Goal: Task Accomplishment & Management: Use online tool/utility

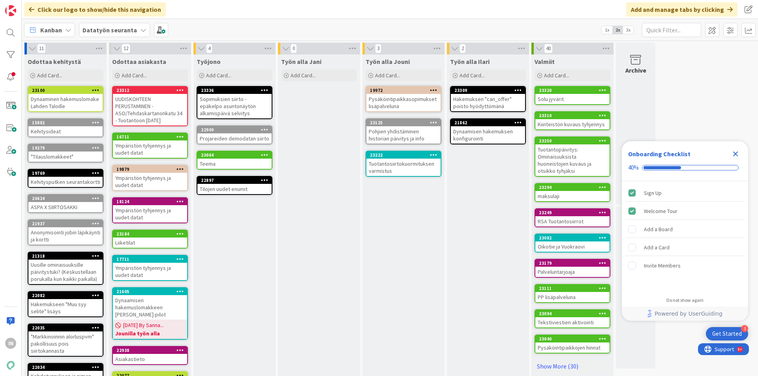
click at [152, 107] on div "UUDISKOHTEEN PERUSTAMINEN - ASO/Tehdaskartanonkatu 34 - Tuotantoon [DATE]" at bounding box center [150, 110] width 74 height 32
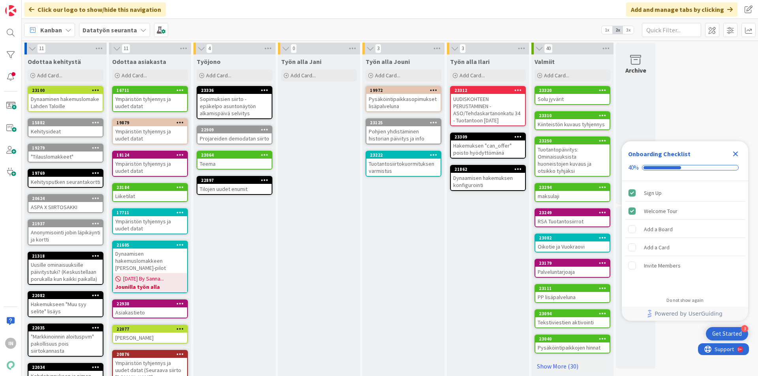
click at [483, 111] on div "UUDISKOHTEEN PERUSTAMINEN - ASO/Tehdaskartanonkatu 34 - Tuotantoon [DATE]" at bounding box center [488, 110] width 74 height 32
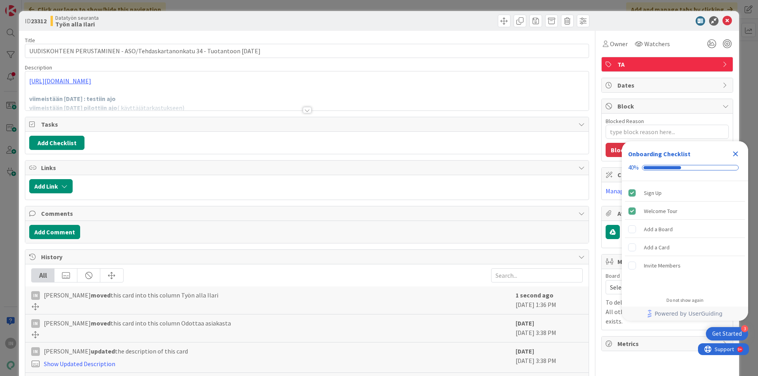
click at [211, 93] on div at bounding box center [306, 100] width 563 height 20
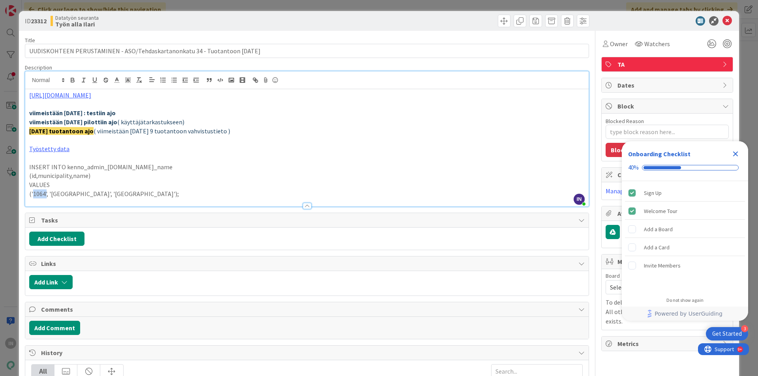
drag, startPoint x: 46, startPoint y: 194, endPoint x: 33, endPoint y: 197, distance: 13.0
click at [33, 197] on p "('1064', '[GEOGRAPHIC_DATA]', '[GEOGRAPHIC_DATA]');" at bounding box center [306, 193] width 555 height 9
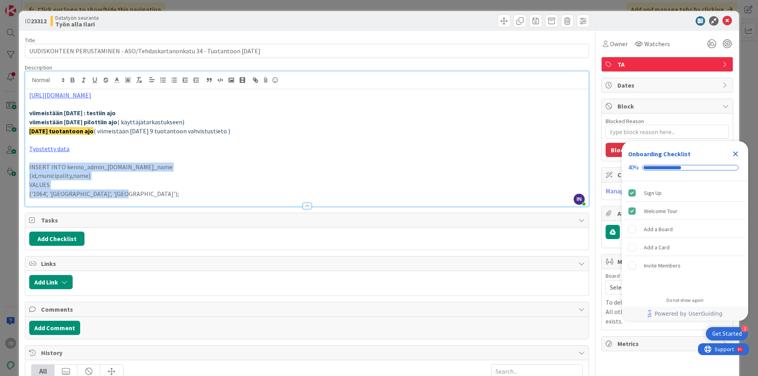
drag, startPoint x: 118, startPoint y: 197, endPoint x: 29, endPoint y: 166, distance: 94.1
click at [29, 166] on div "[URL][DOMAIN_NAME] viimeistään [DATE] : testiin ajo viimeistään [DATE] pilottii…" at bounding box center [306, 147] width 563 height 117
copy div "INSERT INTO kenno_admin_[DOMAIN_NAME]_name (id,municipality,name) VALUES ('1064…"
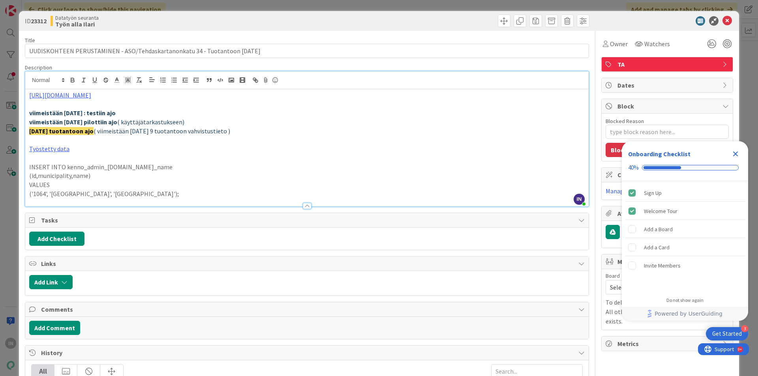
type textarea "x"
click at [207, 125] on p "viimeistään [DATE] pilottiin ajo ( käyttäjätarkastukseen)" at bounding box center [306, 122] width 555 height 9
type textarea "x"
click at [722, 20] on icon at bounding box center [726, 20] width 9 height 9
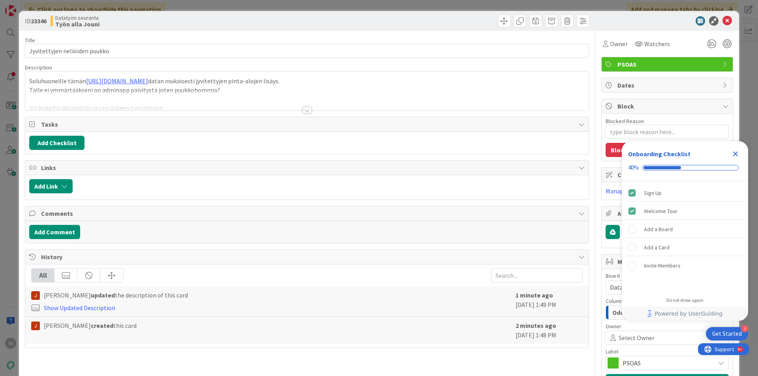
type textarea "x"
click at [303, 111] on div at bounding box center [307, 110] width 9 height 6
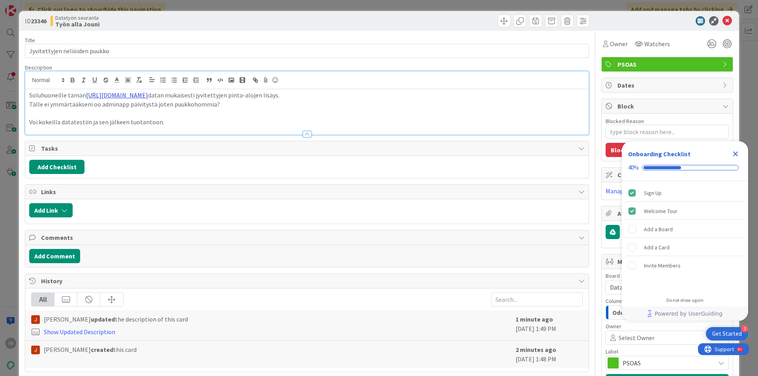
click at [148, 97] on link "[URL][DOMAIN_NAME]" at bounding box center [117, 95] width 62 height 8
click at [259, 110] on link "[URL][DOMAIN_NAME]" at bounding box center [245, 110] width 54 height 10
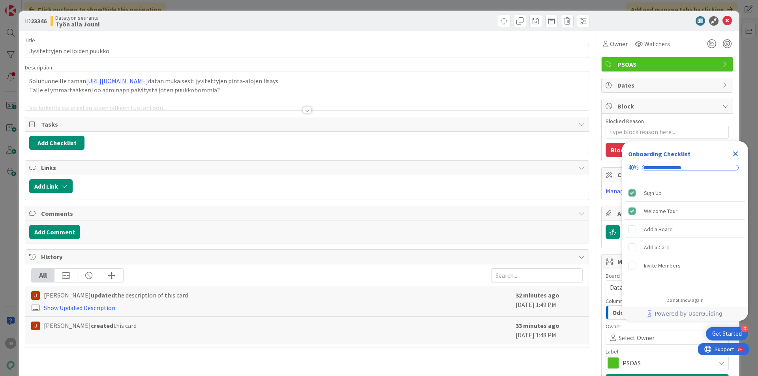
type textarea "x"
click at [282, 108] on div at bounding box center [306, 100] width 563 height 20
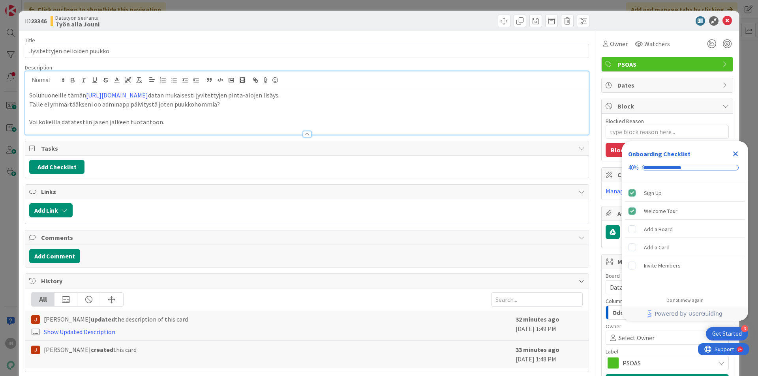
click at [194, 122] on p "Voi kokeilla datatestiin ja sen jälkeen tuotantoon." at bounding box center [306, 122] width 555 height 9
click at [148, 94] on link "[URL][DOMAIN_NAME]" at bounding box center [117, 95] width 62 height 8
click at [228, 109] on link "[URL][DOMAIN_NAME]" at bounding box center [245, 110] width 54 height 10
